Goal: Information Seeking & Learning: Learn about a topic

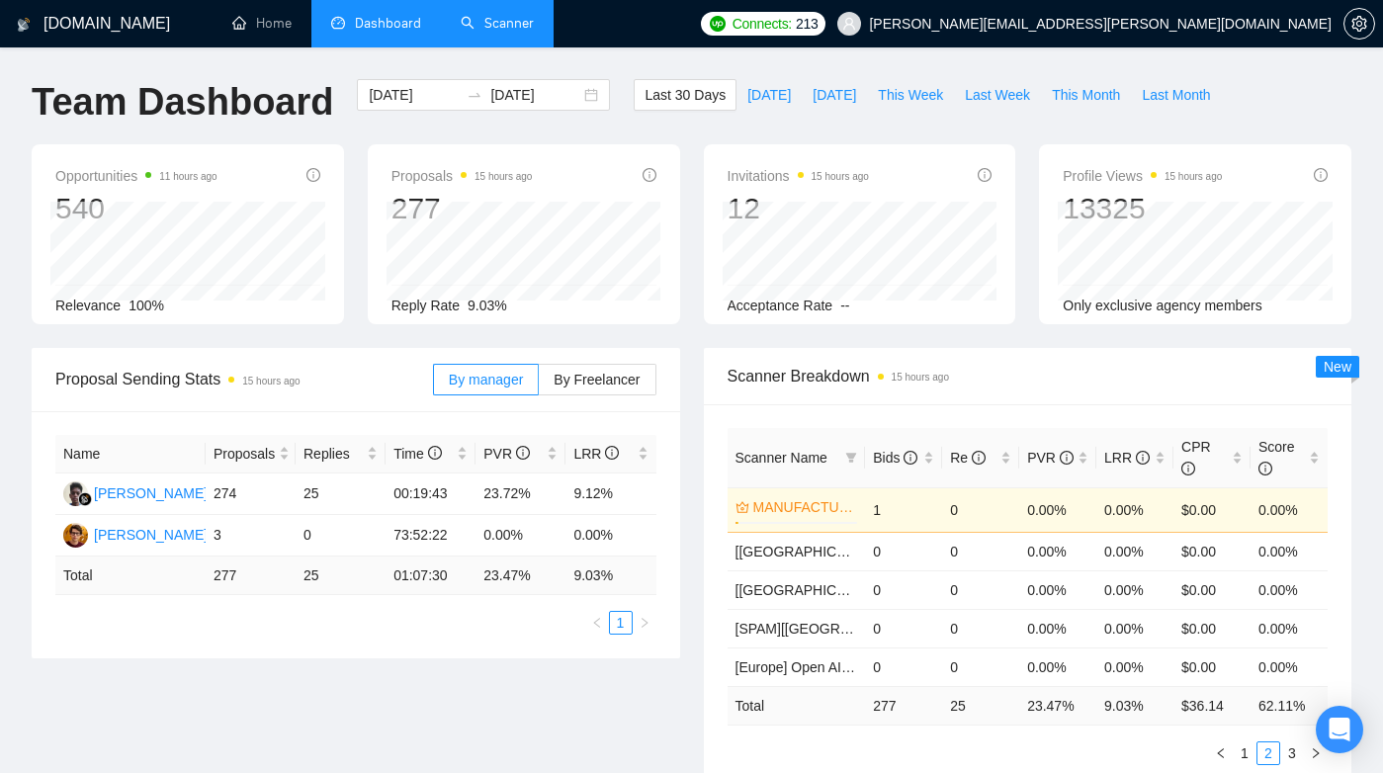
click at [461, 27] on link "Scanner" at bounding box center [497, 23] width 73 height 17
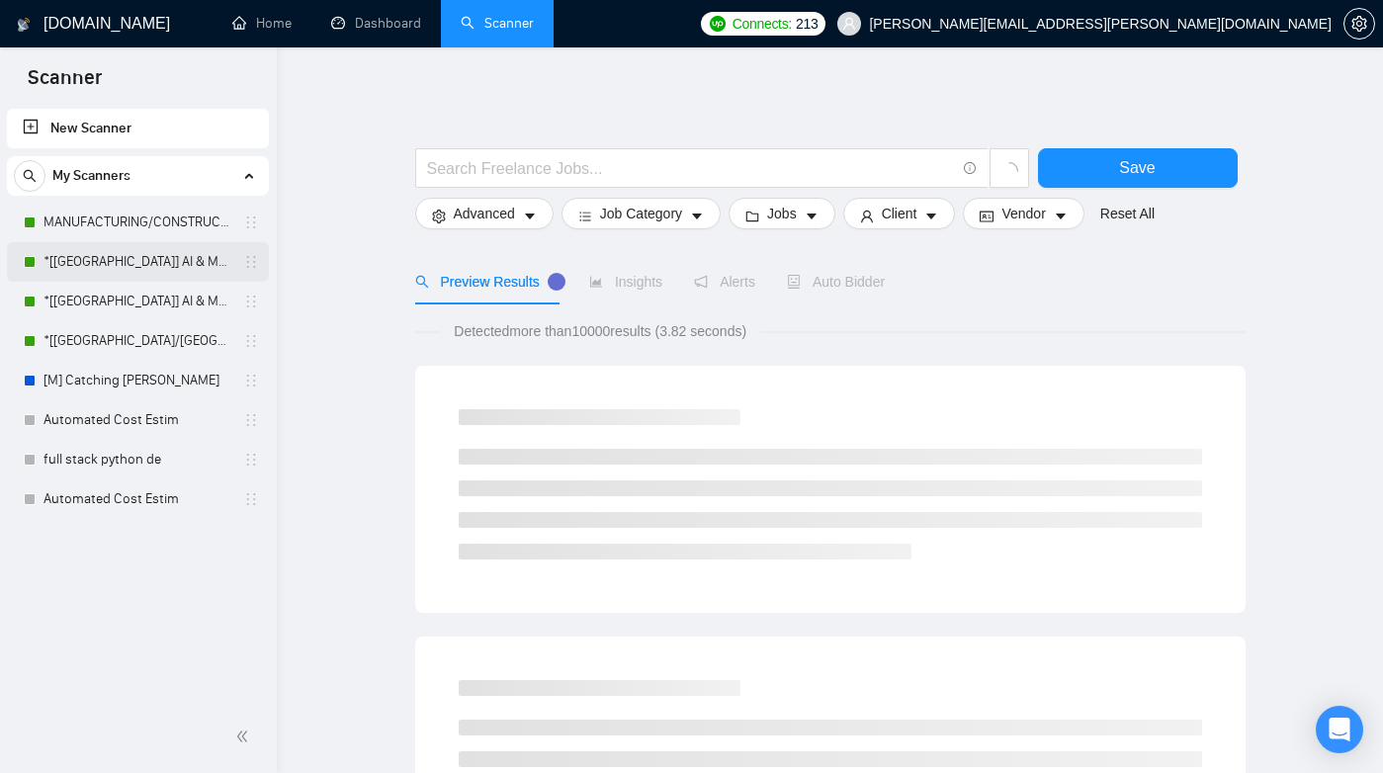
click at [158, 274] on link "*[[GEOGRAPHIC_DATA]] AI & Machine Learning Software" at bounding box center [137, 262] width 188 height 40
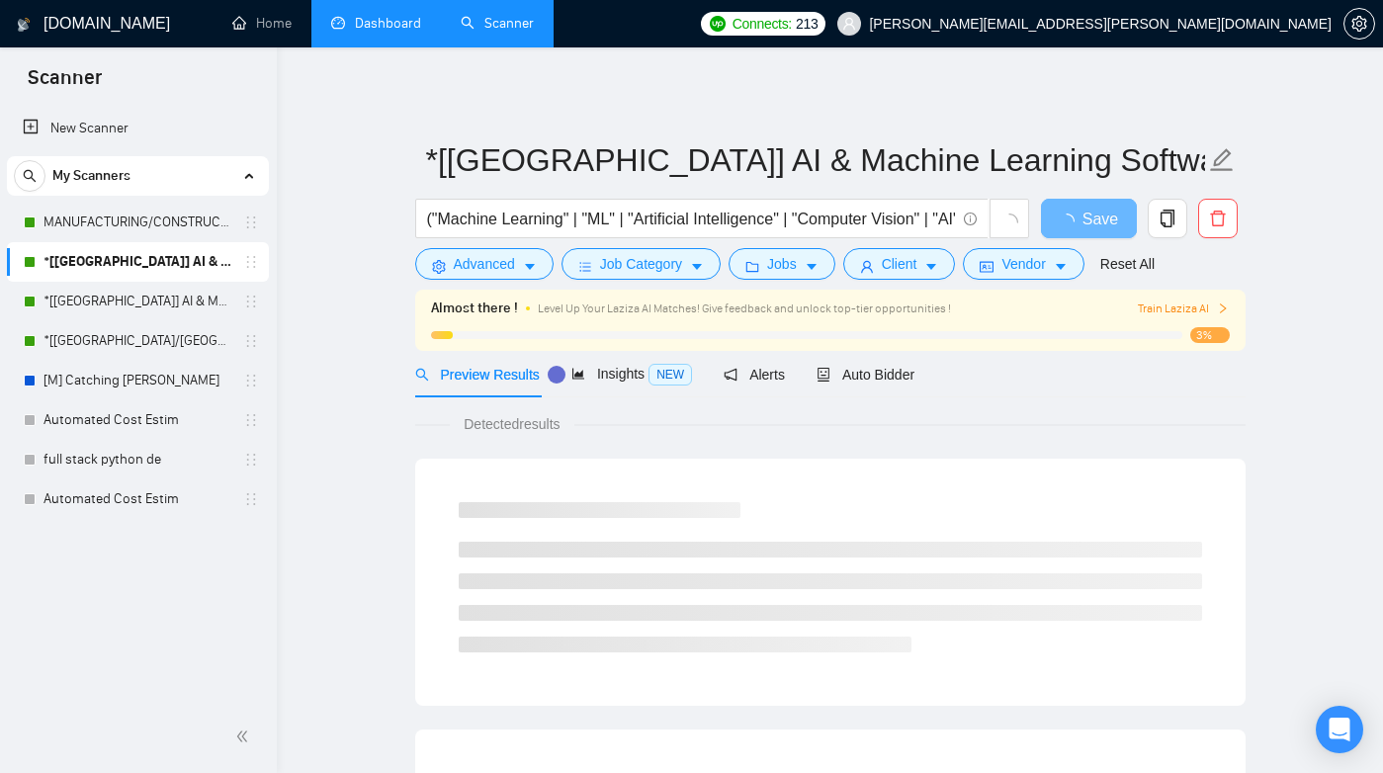
click at [391, 32] on link "Dashboard" at bounding box center [376, 23] width 90 height 17
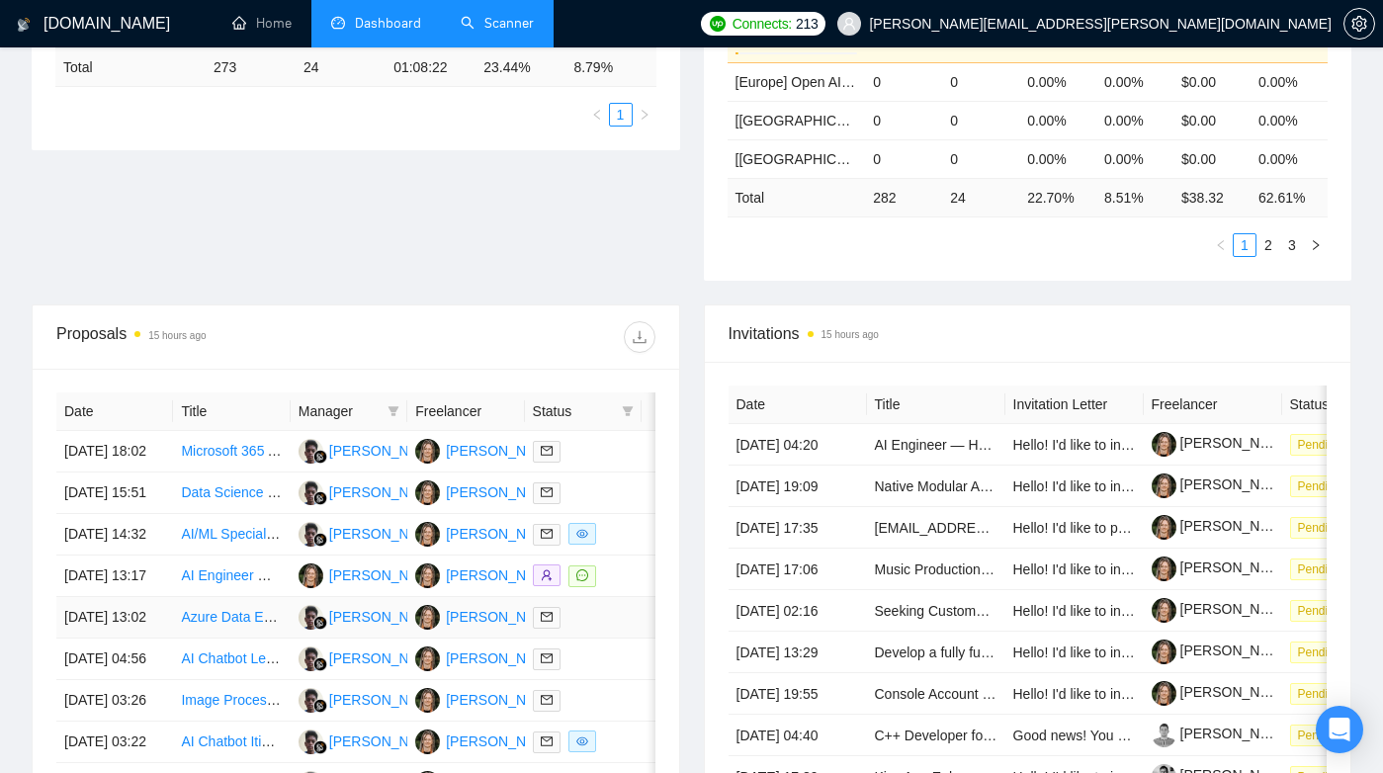
scroll to position [632, 0]
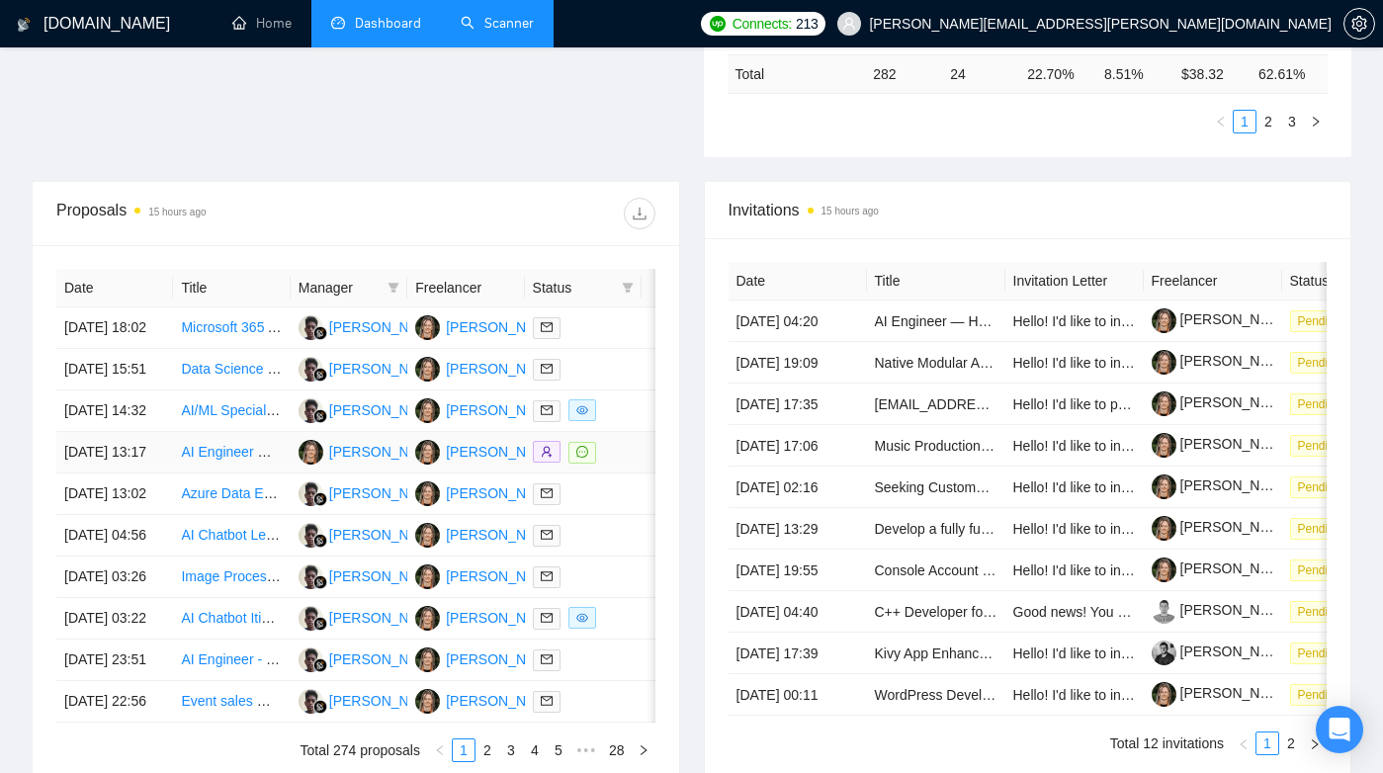
click at [209, 473] on td "AI Engineer — Healthcare Automation Platform" at bounding box center [231, 453] width 117 height 42
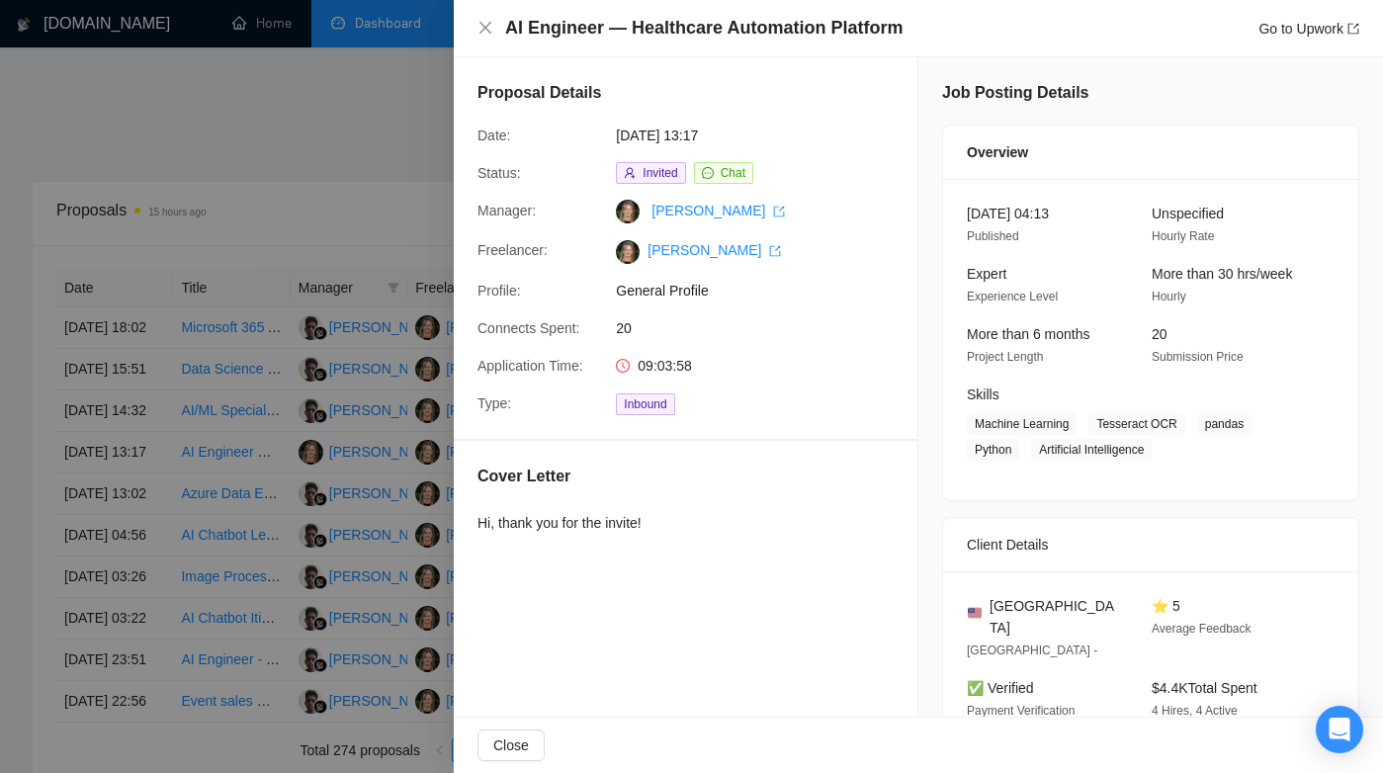
click at [758, 533] on div "Hi, thank you for the invite!" at bounding box center [685, 527] width 416 height 30
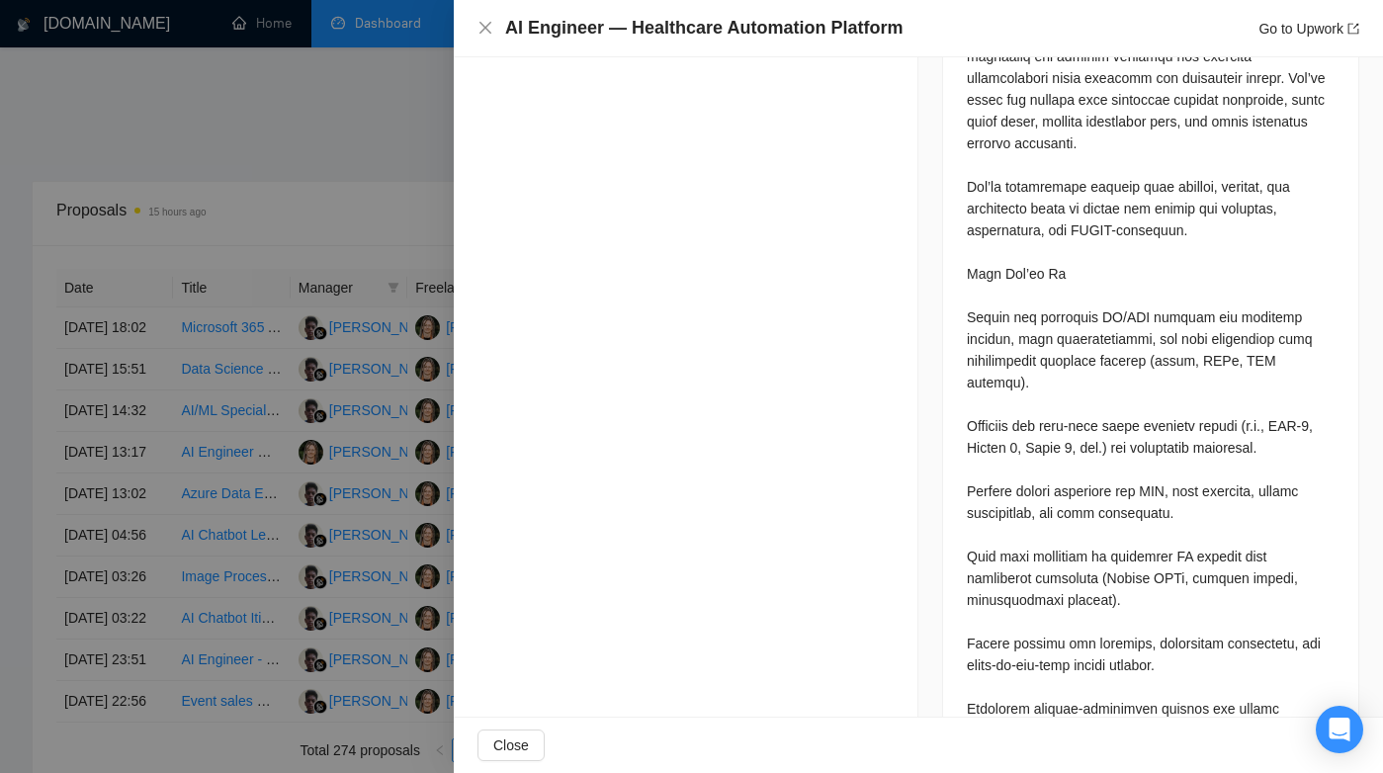
scroll to position [0, 0]
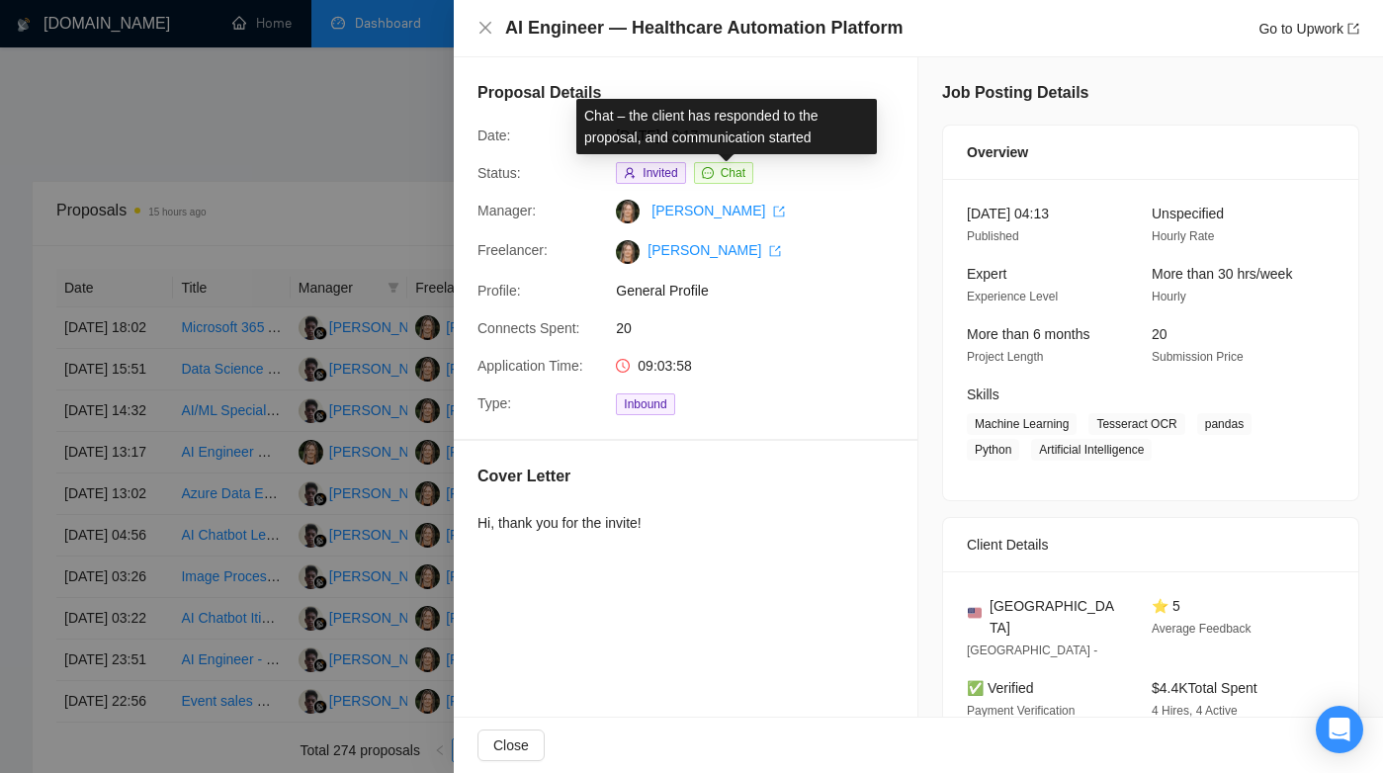
click at [735, 171] on span "Chat" at bounding box center [733, 173] width 25 height 14
click at [740, 175] on span "Chat" at bounding box center [733, 173] width 25 height 14
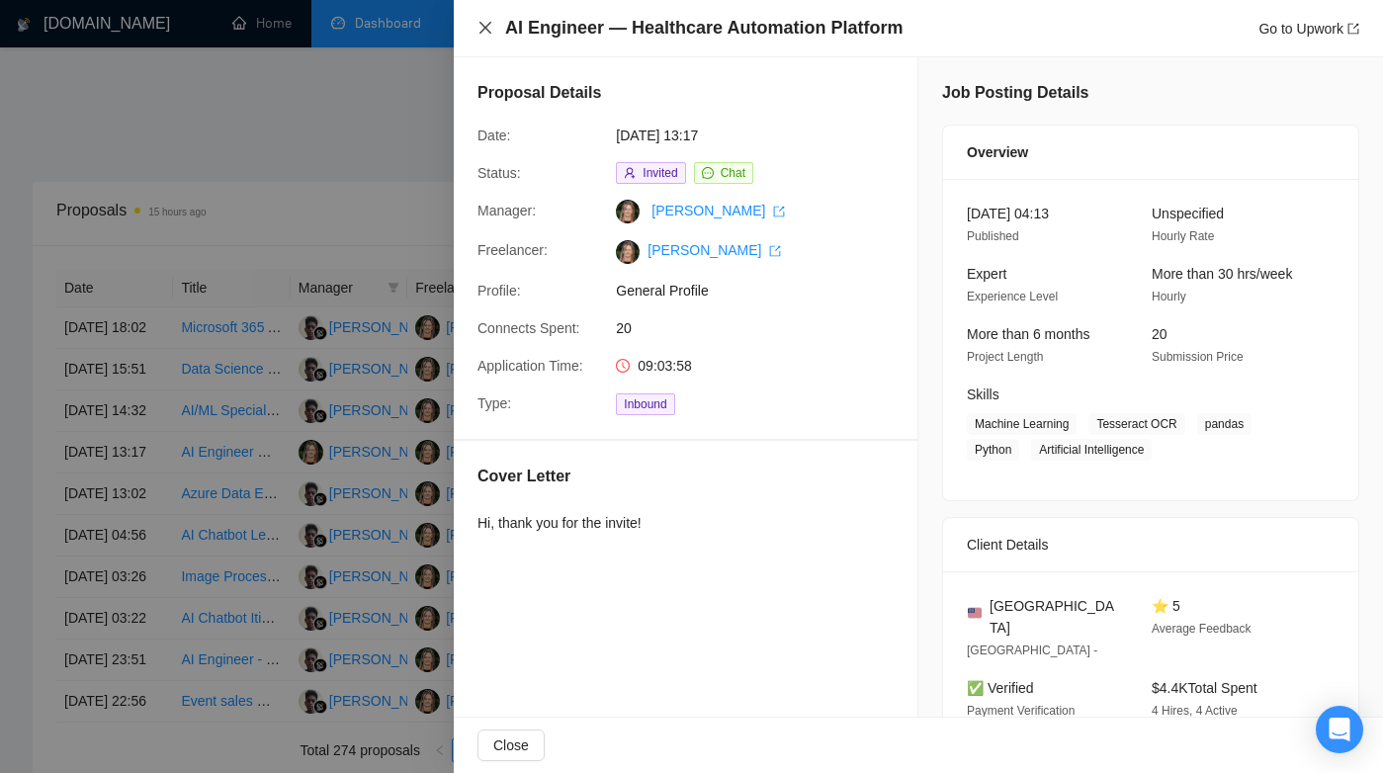
click at [477, 27] on icon "close" at bounding box center [485, 28] width 16 height 16
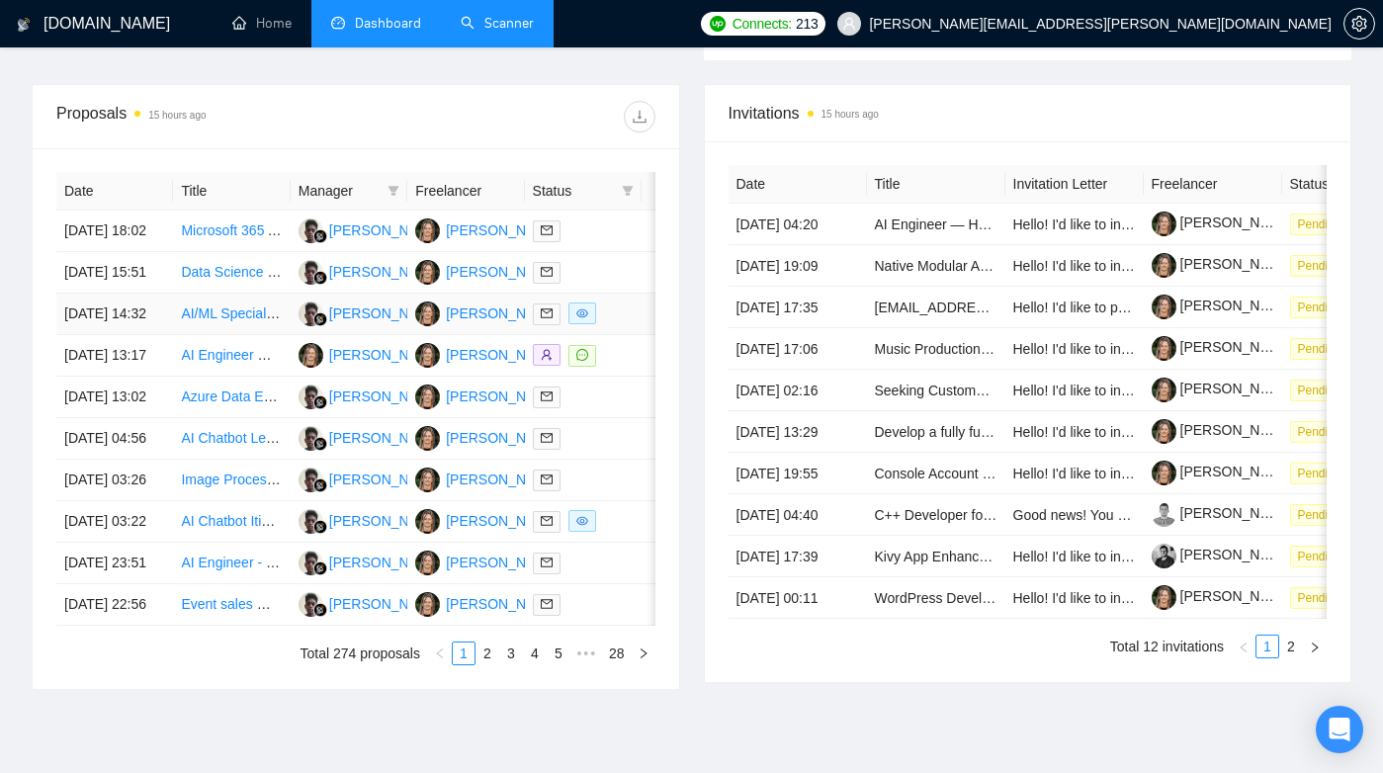
scroll to position [878, 0]
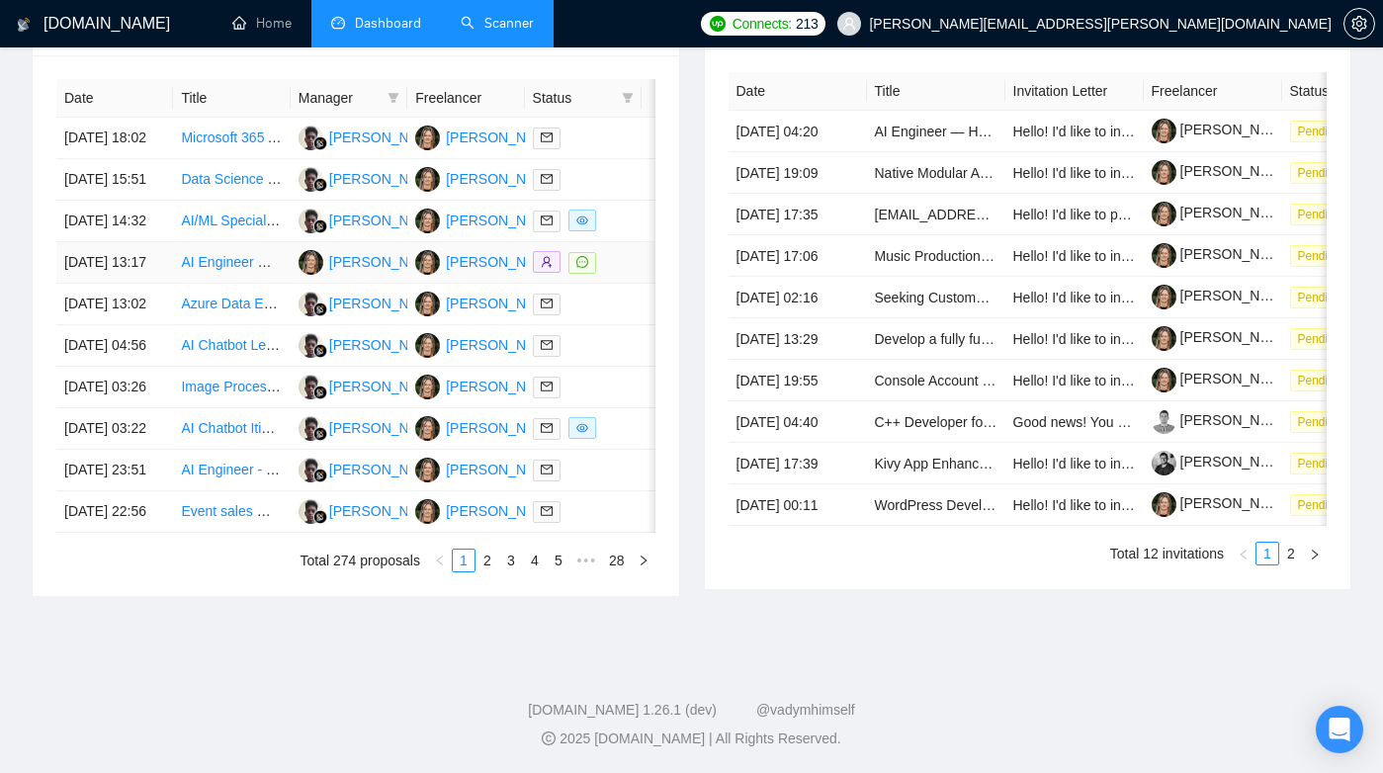
click at [222, 270] on link "AI Engineer — Healthcare Automation Platform" at bounding box center [326, 262] width 290 height 16
